Goal: Transaction & Acquisition: Obtain resource

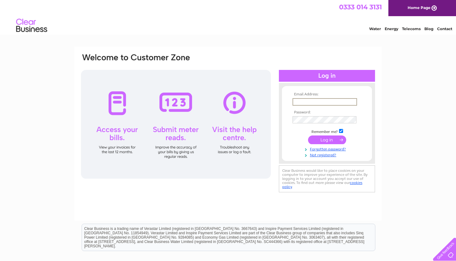
type input "[PERSON_NAME][EMAIL_ADDRESS][DOMAIN_NAME]"
click at [327, 139] on input "submit" at bounding box center [327, 139] width 38 height 9
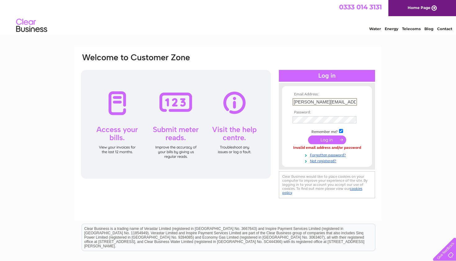
click at [399, 171] on div "Email Address: [PERSON_NAME][EMAIL_ADDRESS][DOMAIN_NAME] Password:" at bounding box center [228, 187] width 456 height 280
click at [293, 101] on input "michael@mandemotorhomes.com" at bounding box center [325, 101] width 64 height 7
type input "michael@mandemotorhomes.co.uk"
click at [330, 138] on input "submit" at bounding box center [327, 139] width 38 height 9
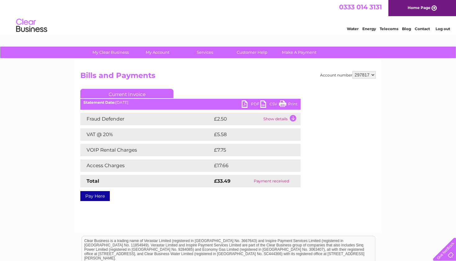
click at [249, 105] on link "PDF" at bounding box center [251, 104] width 19 height 9
click at [214, 218] on div "Account number 297817 Bills and Payments Current Invoice PDF CSV Print" at bounding box center [227, 146] width 307 height 174
click at [253, 104] on link "PDF" at bounding box center [251, 104] width 19 height 9
click at [293, 118] on td "Show details" at bounding box center [281, 119] width 39 height 12
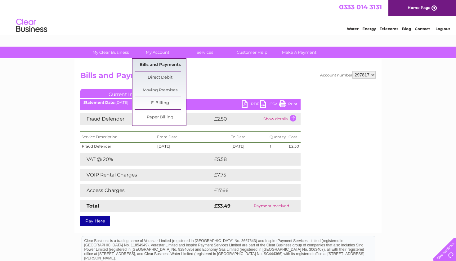
click at [157, 66] on link "Bills and Payments" at bounding box center [160, 65] width 51 height 12
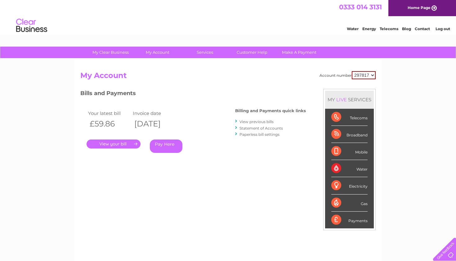
click at [128, 144] on link "." at bounding box center [114, 143] width 54 height 9
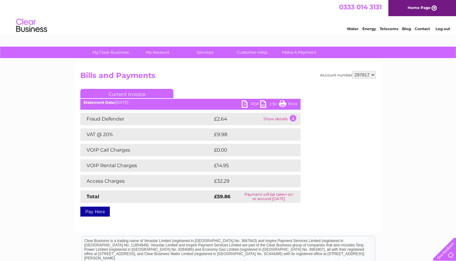
click at [246, 105] on link "PDF" at bounding box center [251, 104] width 19 height 9
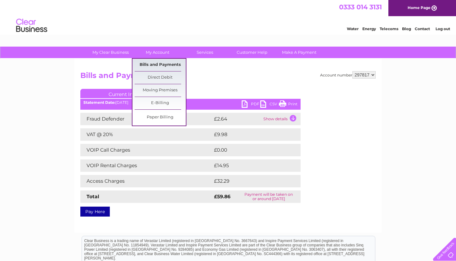
click at [151, 65] on link "Bills and Payments" at bounding box center [160, 65] width 51 height 12
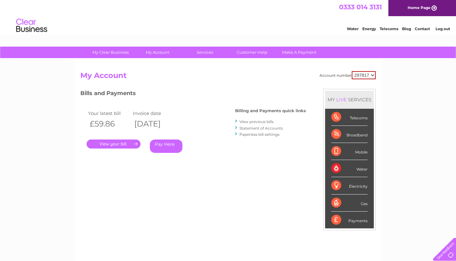
click at [249, 121] on link "View previous bills" at bounding box center [257, 121] width 34 height 5
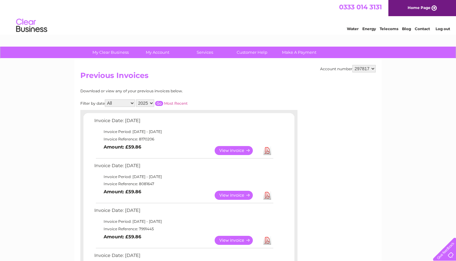
click at [266, 191] on link "Download" at bounding box center [267, 195] width 8 height 9
click at [268, 238] on link "Download" at bounding box center [267, 240] width 8 height 9
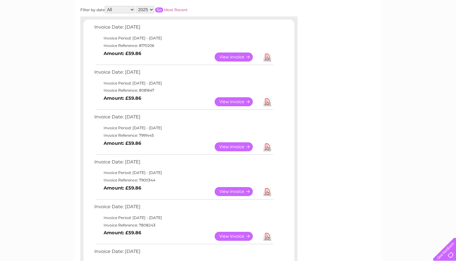
scroll to position [94, 0]
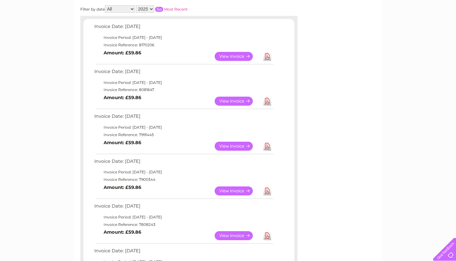
click at [268, 186] on link "Download" at bounding box center [267, 190] width 8 height 9
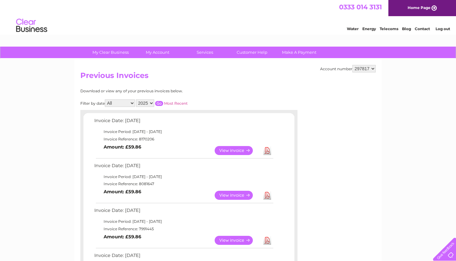
scroll to position [0, 0]
click at [443, 30] on link "Log out" at bounding box center [443, 28] width 15 height 5
